Goal: Task Accomplishment & Management: Manage account settings

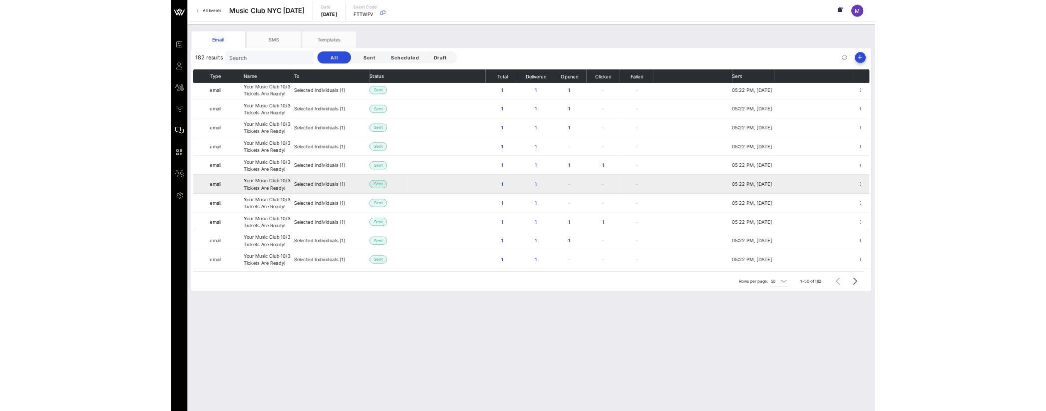
scroll to position [312, 0]
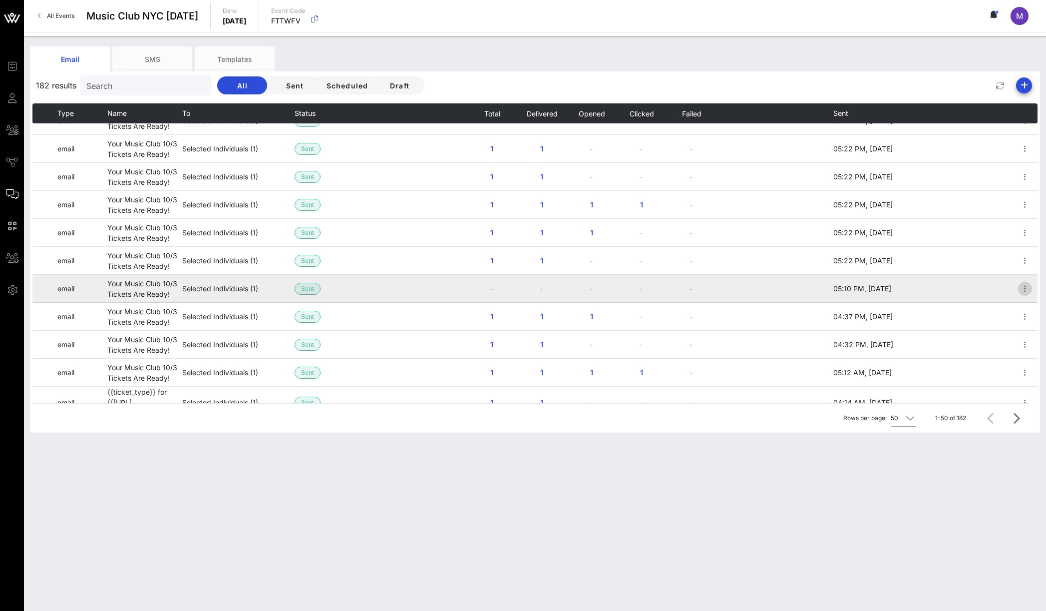
click at [472, 283] on icon "button" at bounding box center [1025, 289] width 12 height 12
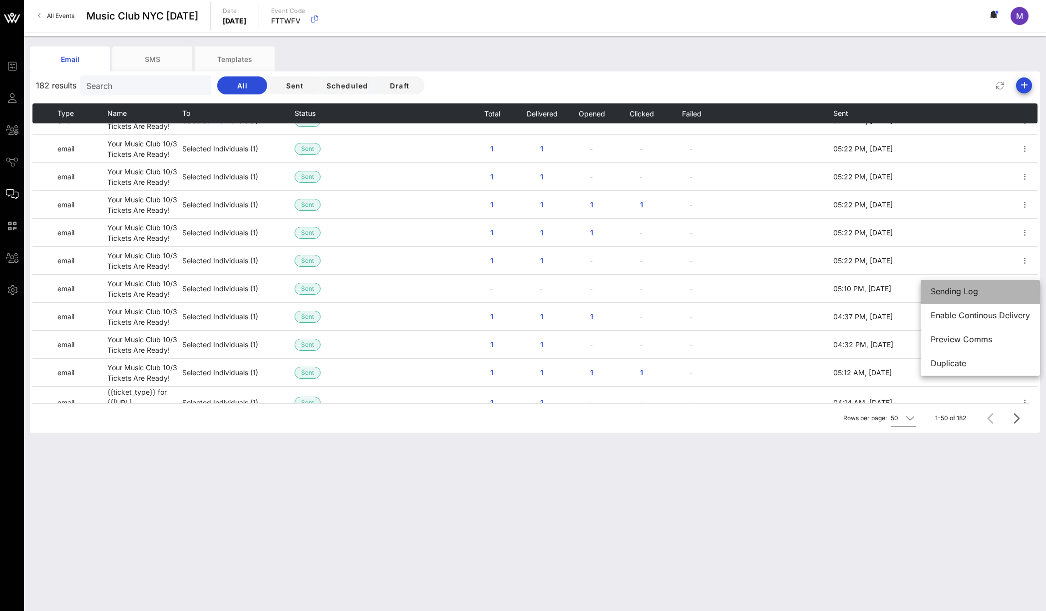
click at [472, 285] on div "Sending Log" at bounding box center [980, 291] width 99 height 21
